Goal: Task Accomplishment & Management: Use online tool/utility

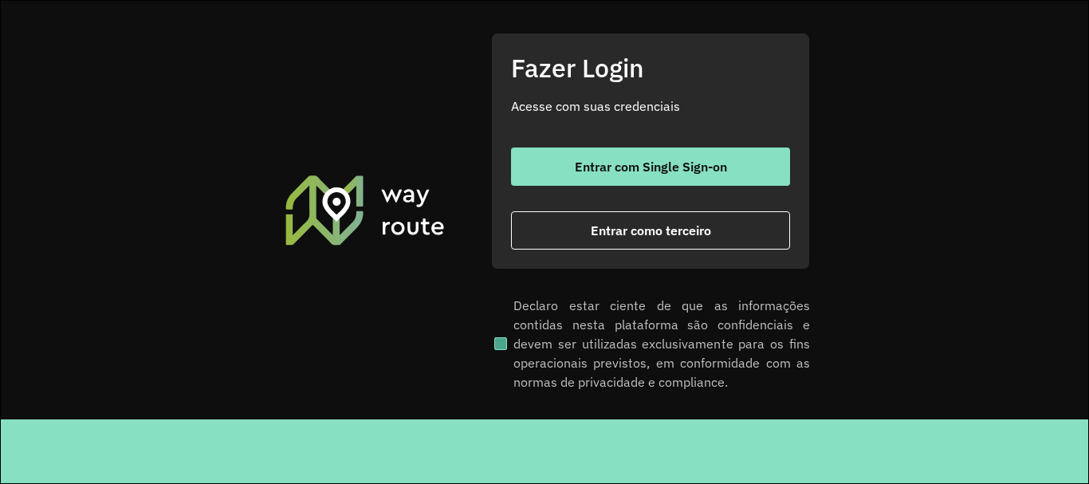
click at [498, 344] on span at bounding box center [500, 343] width 13 height 13
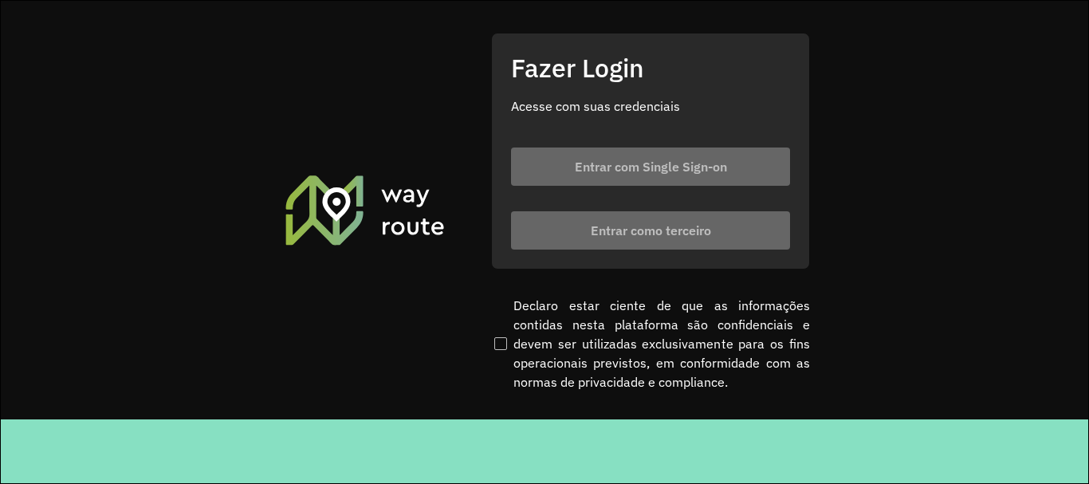
click at [916, 434] on footer at bounding box center [545, 451] width 1089 height 64
click at [1003, 436] on footer at bounding box center [545, 451] width 1089 height 64
click at [624, 237] on clb-button "Entrar como terceiro" at bounding box center [650, 230] width 279 height 38
drag, startPoint x: 616, startPoint y: 219, endPoint x: 588, endPoint y: 243, distance: 36.8
click at [614, 218] on clb-button "Entrar como terceiro" at bounding box center [650, 230] width 279 height 38
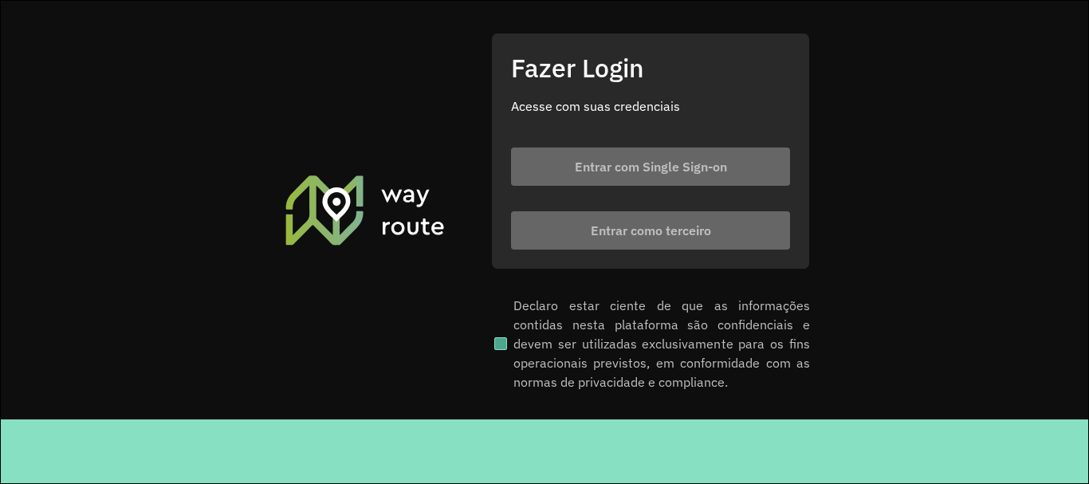
click at [497, 335] on label "Declaro estar ciente de que as informações contidas nesta plataforma são confid…" at bounding box center [650, 344] width 319 height 96
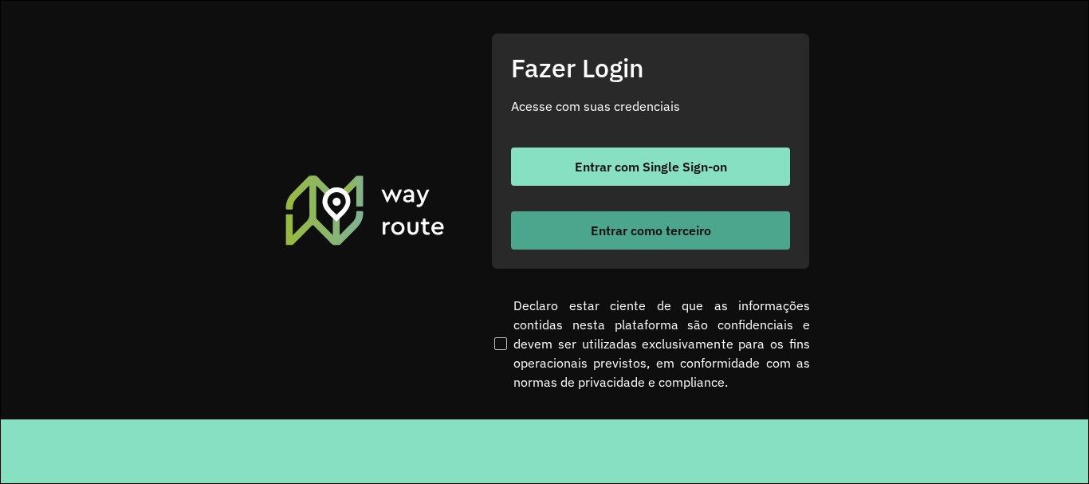
click at [643, 232] on span "Entrar como terceiro" at bounding box center [651, 230] width 120 height 13
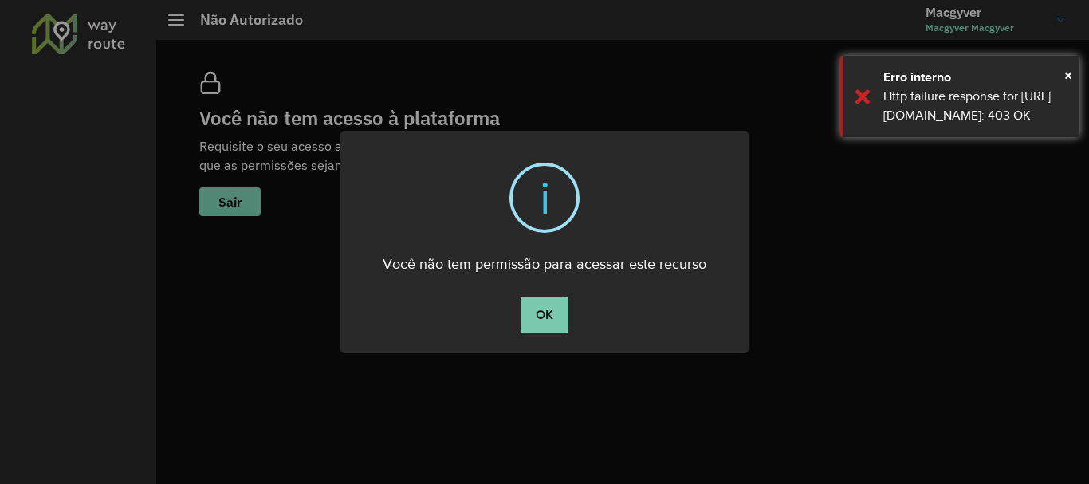
click at [534, 312] on button "OK" at bounding box center [544, 315] width 47 height 37
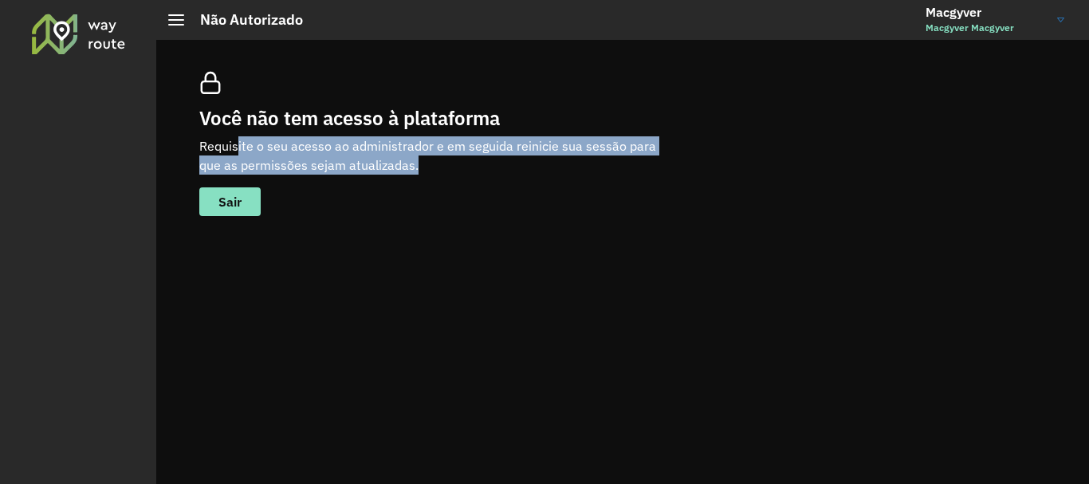
drag, startPoint x: 238, startPoint y: 144, endPoint x: 670, endPoint y: 163, distance: 431.8
click at [670, 163] on p "Requisite o seu acesso ao administrador e em seguida reinicie sua sessão para q…" at bounding box center [438, 155] width 478 height 38
click at [543, 163] on p "Requisite o seu acesso ao administrador e em seguida reinicie sua sessão para q…" at bounding box center [438, 155] width 478 height 38
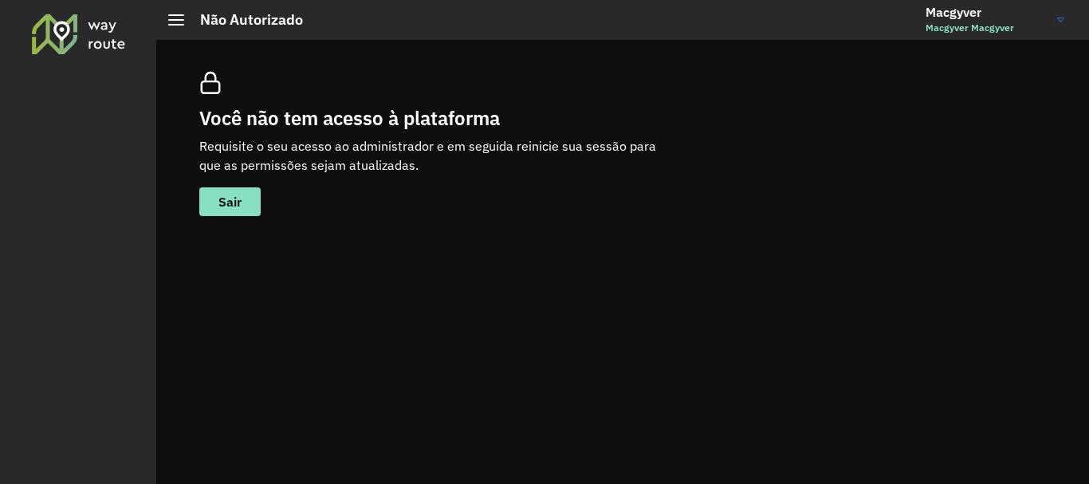
click at [176, 19] on span at bounding box center [176, 20] width 16 height 2
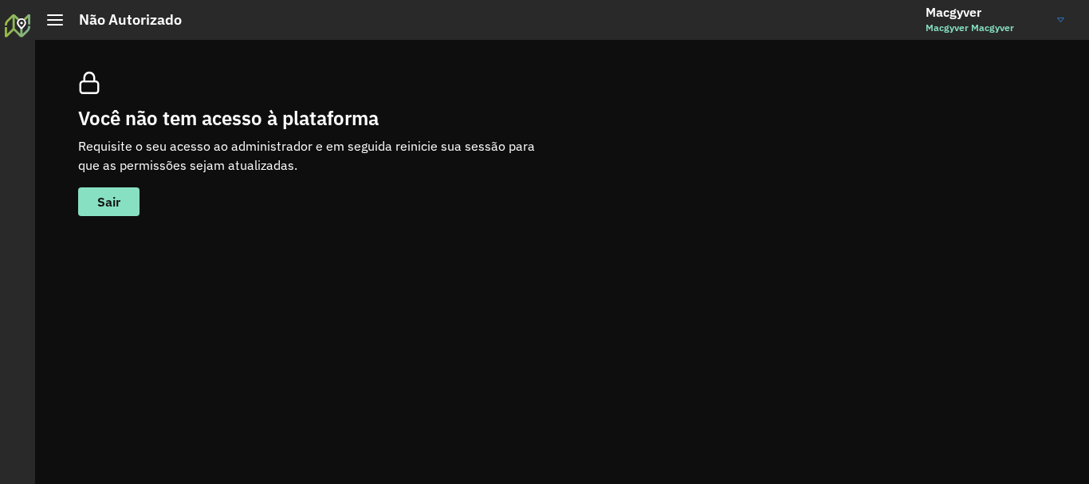
click at [48, 18] on div at bounding box center [55, 19] width 16 height 11
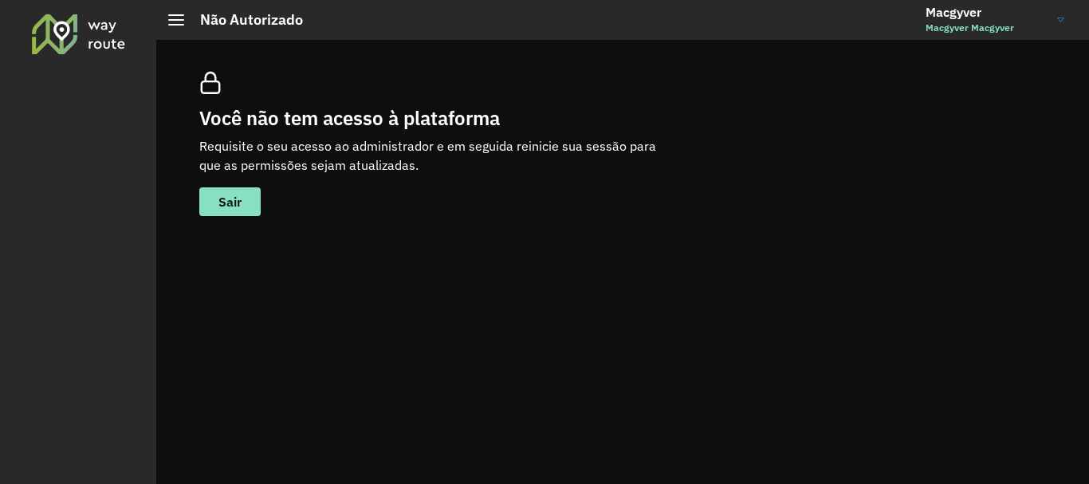
click at [47, 31] on div at bounding box center [78, 33] width 96 height 41
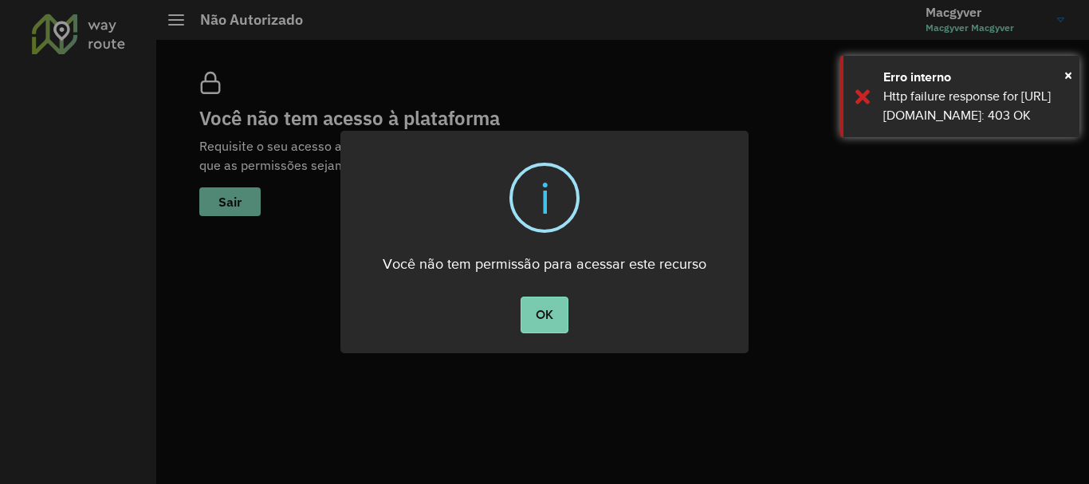
click at [545, 323] on button "OK" at bounding box center [544, 315] width 47 height 37
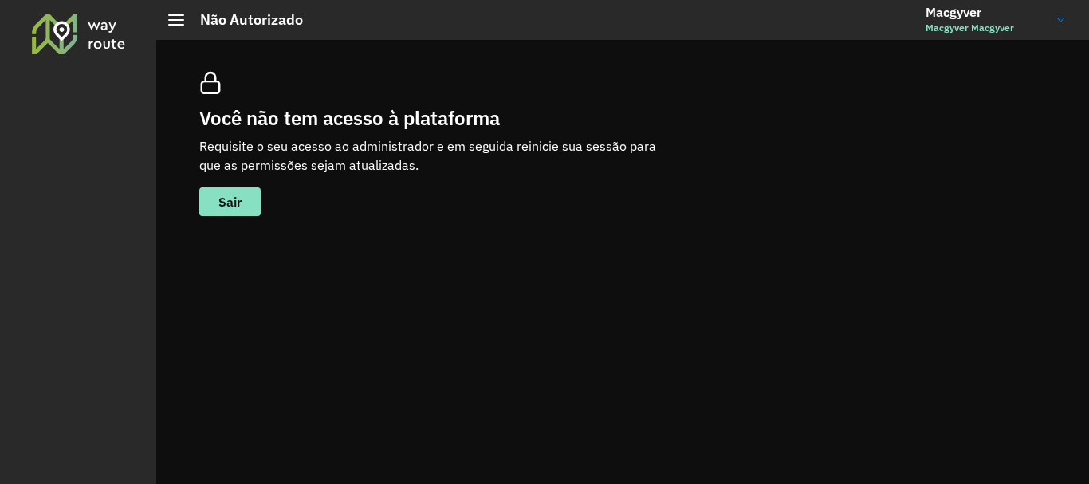
click at [1058, 27] on link "Macgyver Macgyver Macgyver" at bounding box center [1001, 19] width 151 height 41
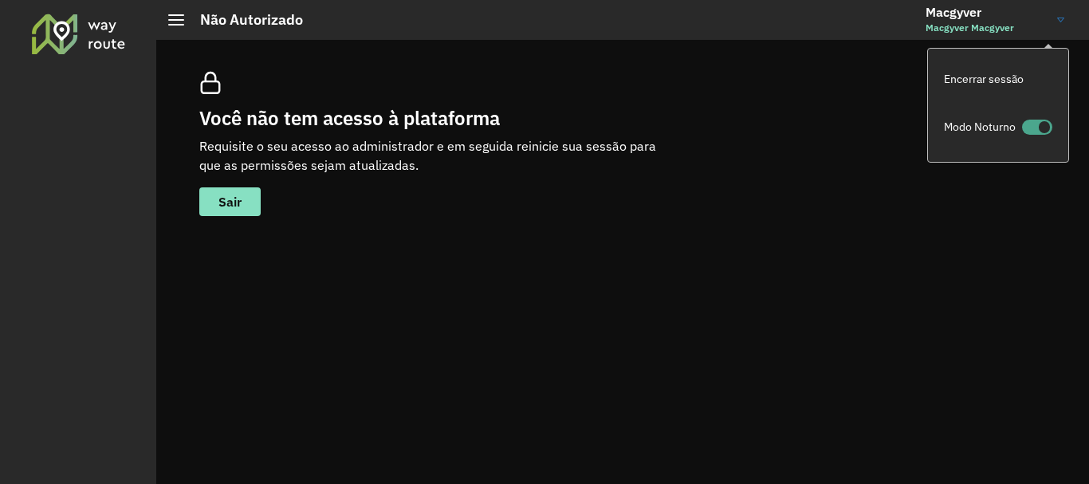
click at [1037, 128] on span at bounding box center [1037, 127] width 30 height 15
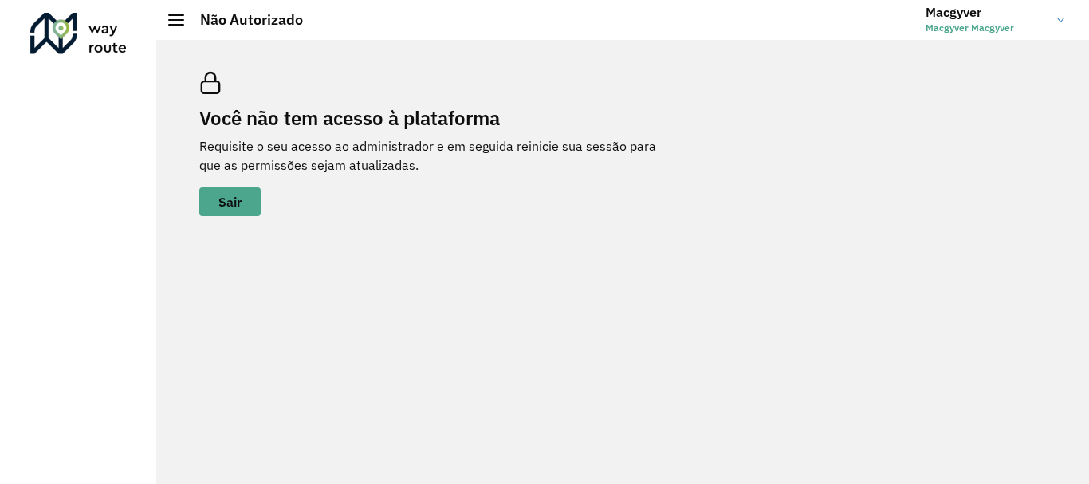
click at [1072, 28] on link "Macgyver Macgyver Macgyver" at bounding box center [1001, 19] width 151 height 41
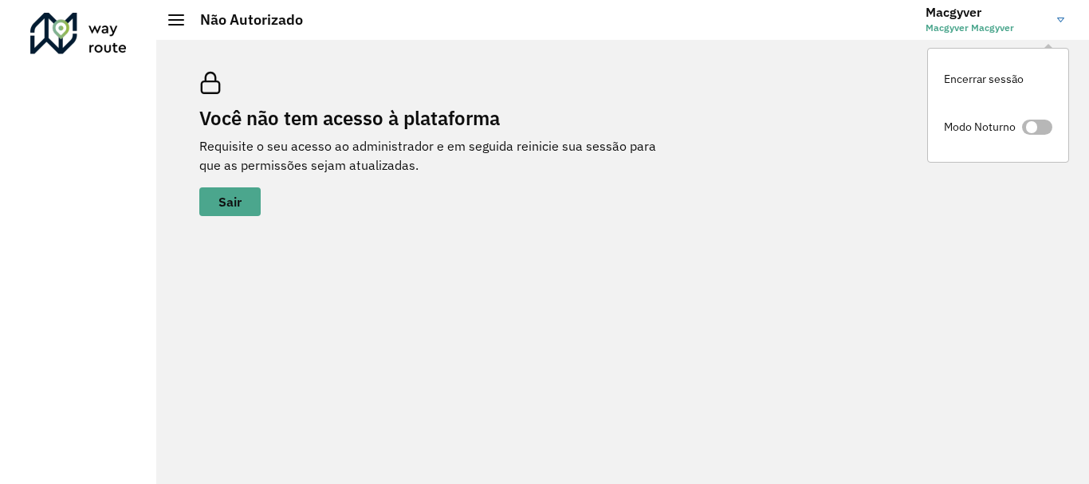
click at [1031, 130] on span at bounding box center [1037, 127] width 30 height 15
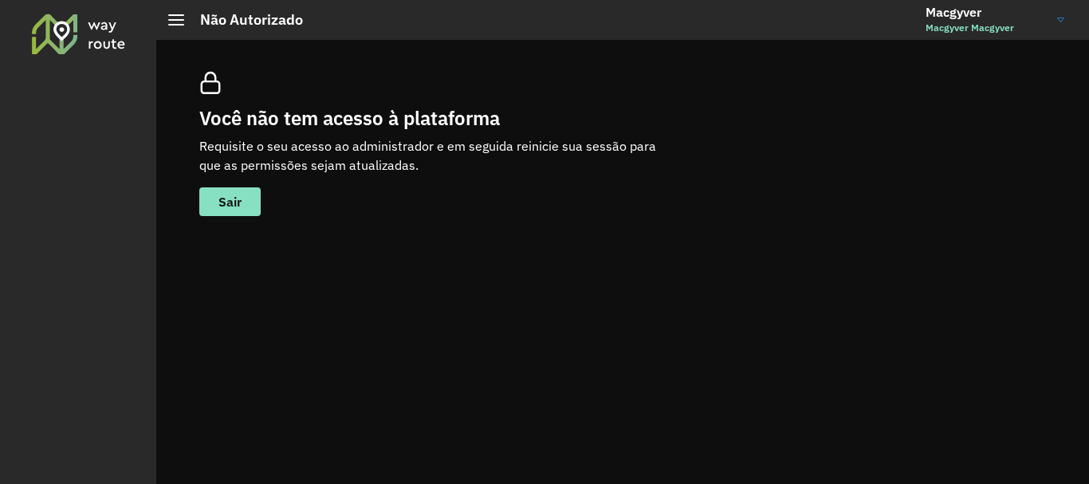
click at [216, 85] on em at bounding box center [210, 83] width 22 height 22
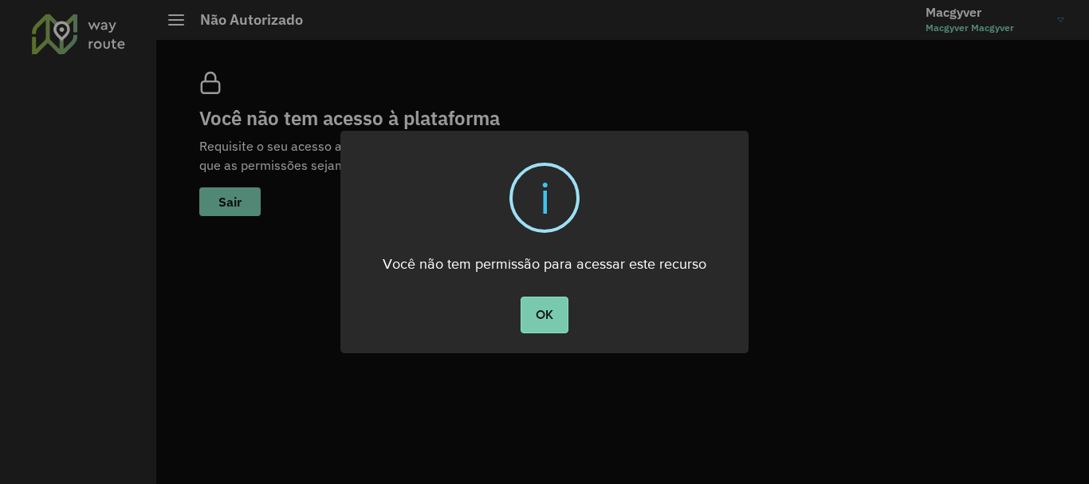
click at [533, 328] on button "OK" at bounding box center [544, 315] width 47 height 37
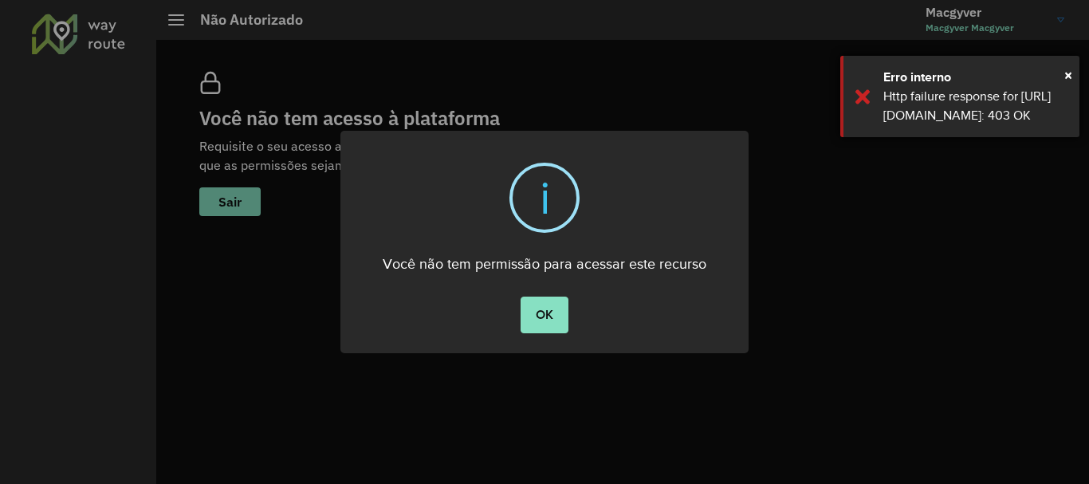
drag, startPoint x: 885, startPoint y: 116, endPoint x: 1053, endPoint y: 152, distance: 171.3
click at [1056, 125] on div "Http failure response for [URL][DOMAIN_NAME]: 403 OK" at bounding box center [976, 106] width 184 height 38
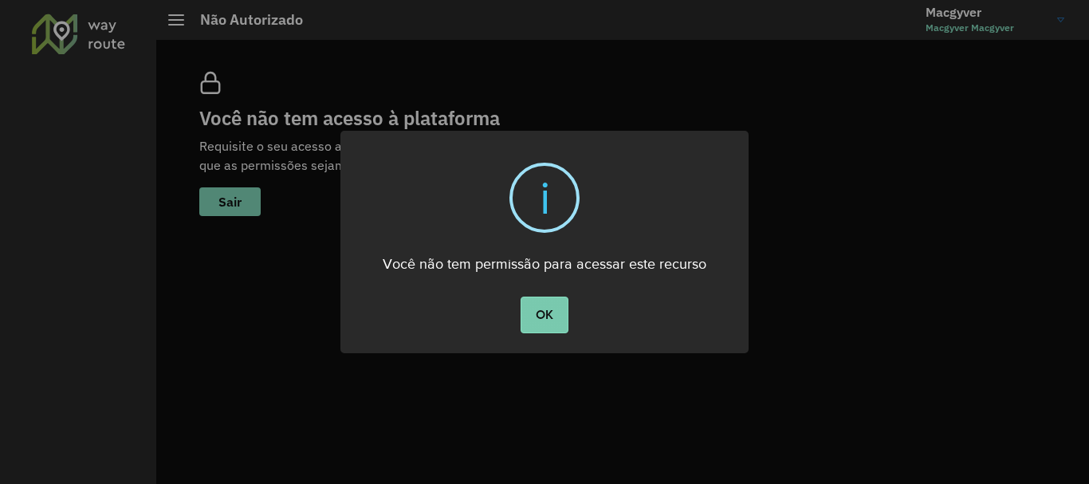
click at [543, 306] on button "OK" at bounding box center [544, 315] width 47 height 37
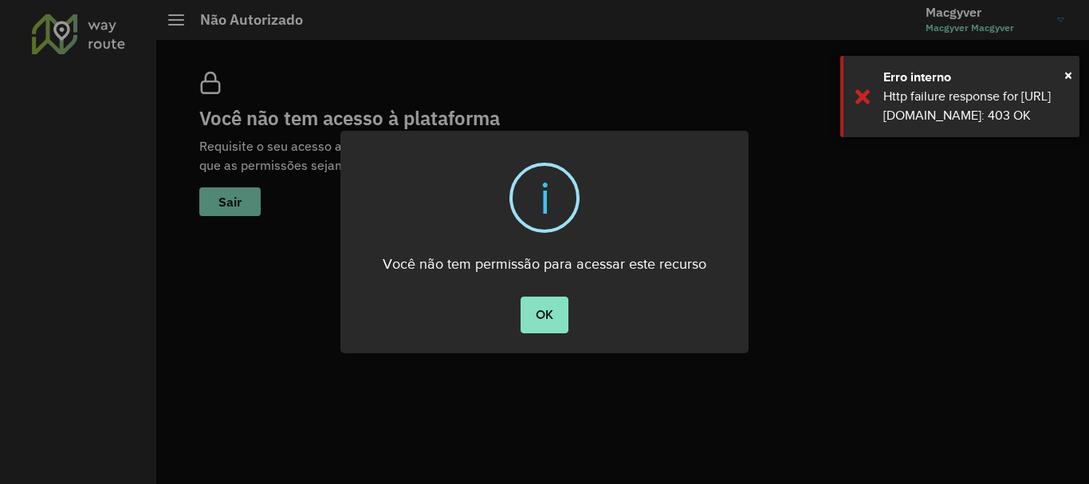
drag, startPoint x: 882, startPoint y: 114, endPoint x: 1021, endPoint y: 157, distance: 145.3
click at [1021, 137] on div "× Erro interno Http failure response for [URL][DOMAIN_NAME]: 403 OK" at bounding box center [959, 96] width 239 height 81
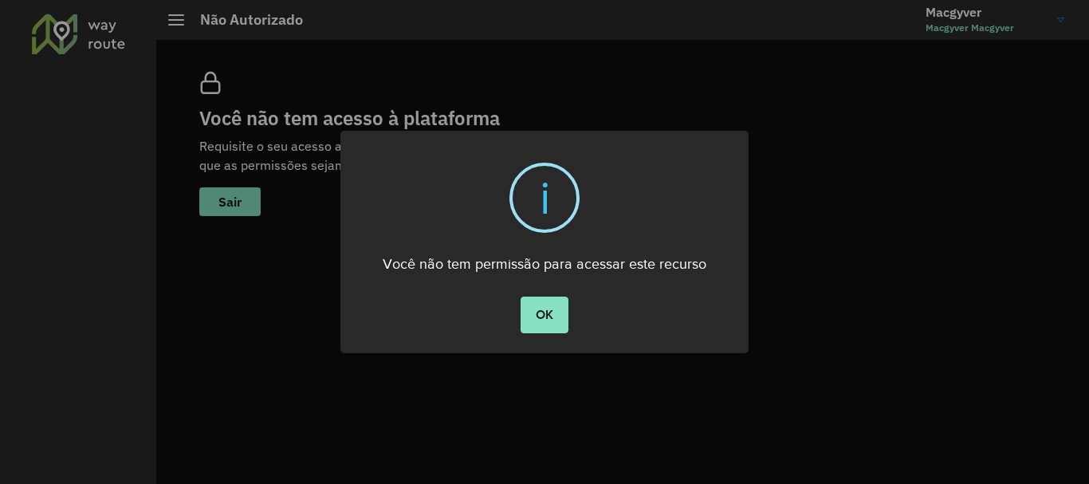
copy div "[URL][DOMAIN_NAME]:"
